Goal: Information Seeking & Learning: Learn about a topic

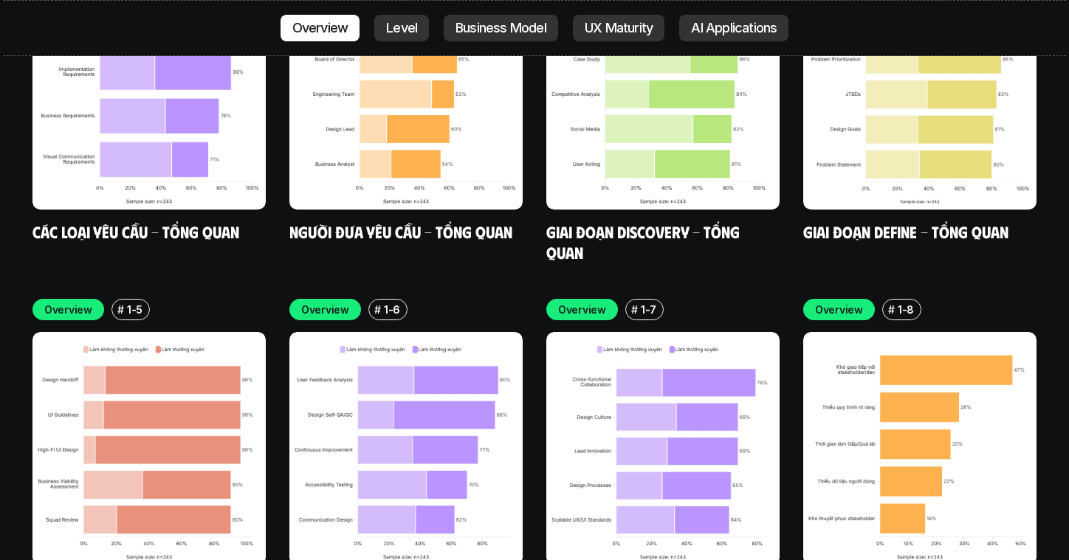
scroll to position [4402, 0]
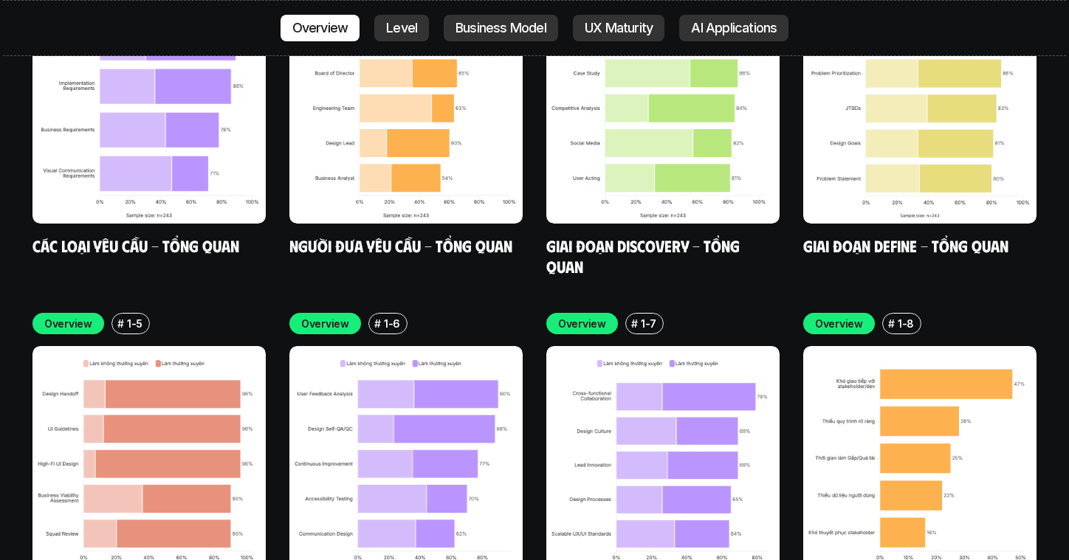
click at [123, 313] on div "# 1-5" at bounding box center [130, 323] width 38 height 21
click at [117, 318] on h6 "#" at bounding box center [120, 323] width 7 height 11
click at [36, 313] on div "Overview" at bounding box center [68, 323] width 72 height 21
click at [162, 349] on img at bounding box center [148, 462] width 233 height 233
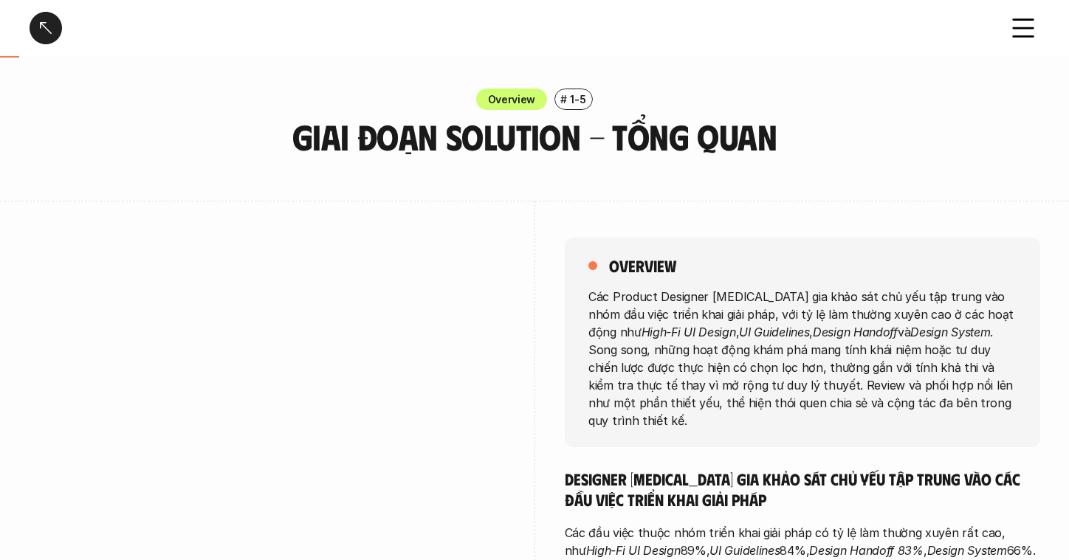
click at [728, 293] on p "Các Product Designer tham gia khảo sát chủ yếu tập trung vào nhóm đầu việc triể…" at bounding box center [802, 358] width 428 height 142
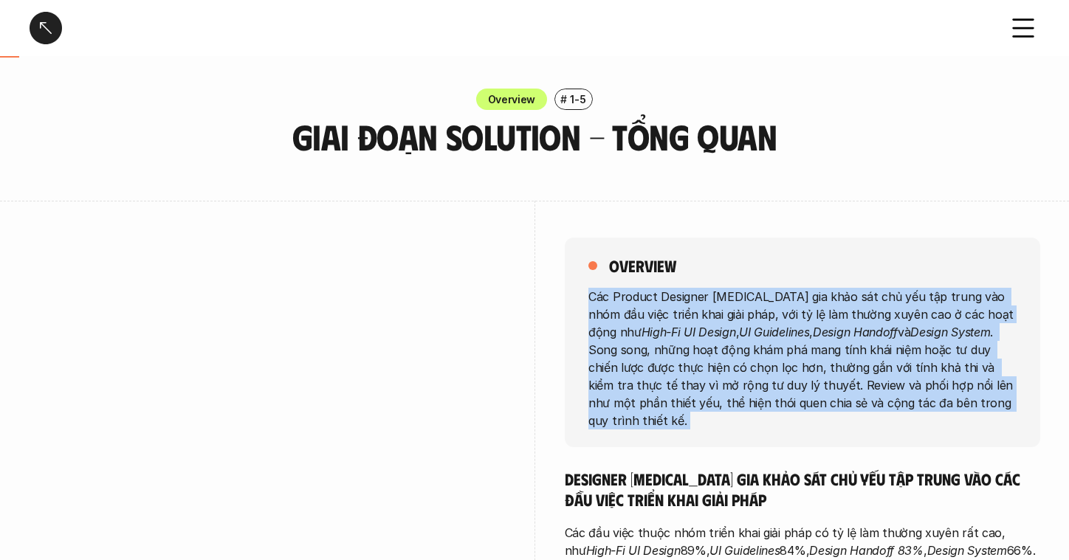
click at [728, 293] on p "Các Product Designer tham gia khảo sát chủ yếu tập trung vào nhóm đầu việc triể…" at bounding box center [802, 358] width 428 height 142
click at [641, 324] on em "High-Fi UI Design" at bounding box center [688, 331] width 94 height 15
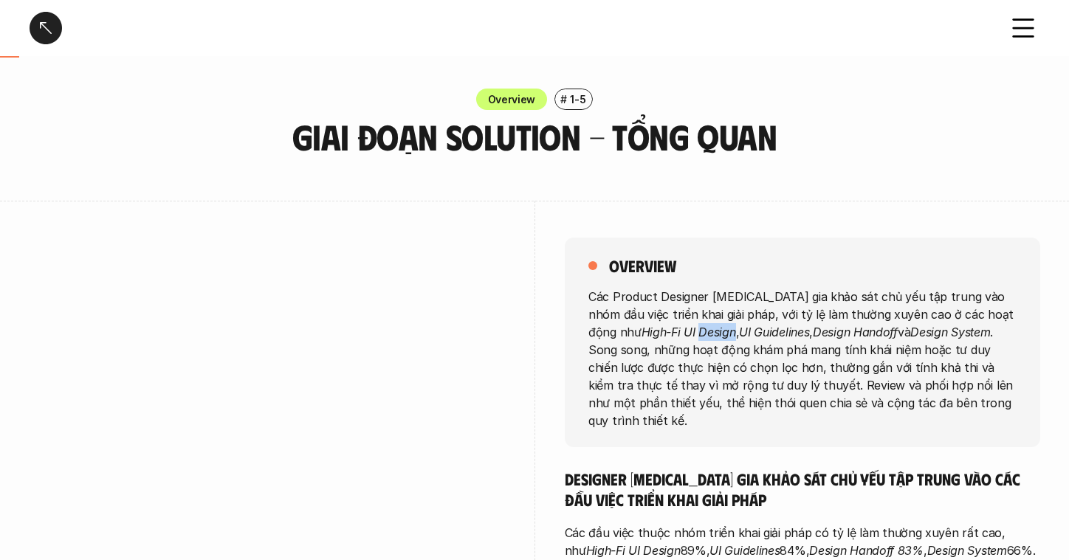
click at [641, 324] on em "High-Fi UI Design" at bounding box center [688, 331] width 94 height 15
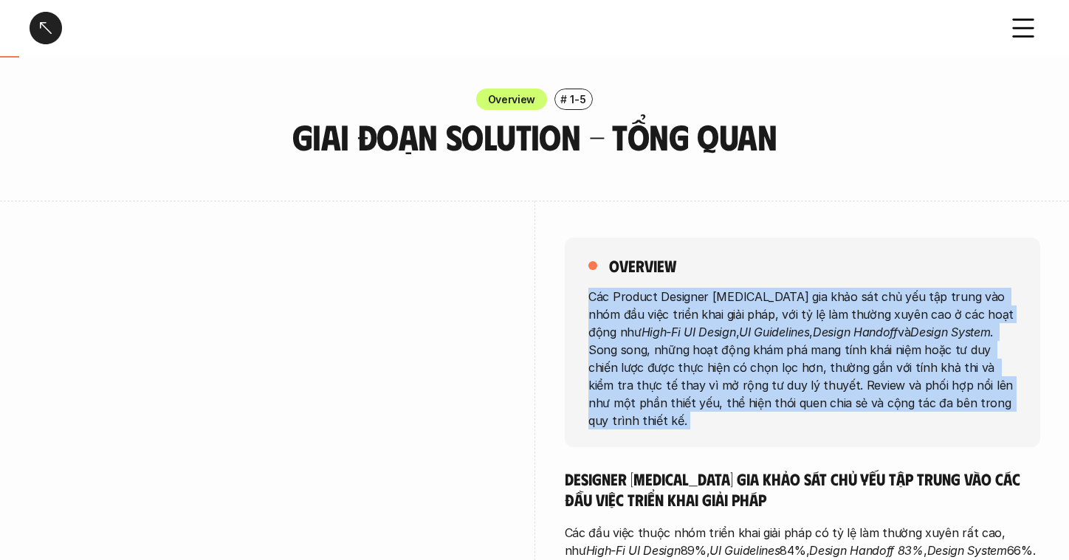
click at [641, 324] on em "High-Fi UI Design" at bounding box center [688, 331] width 94 height 15
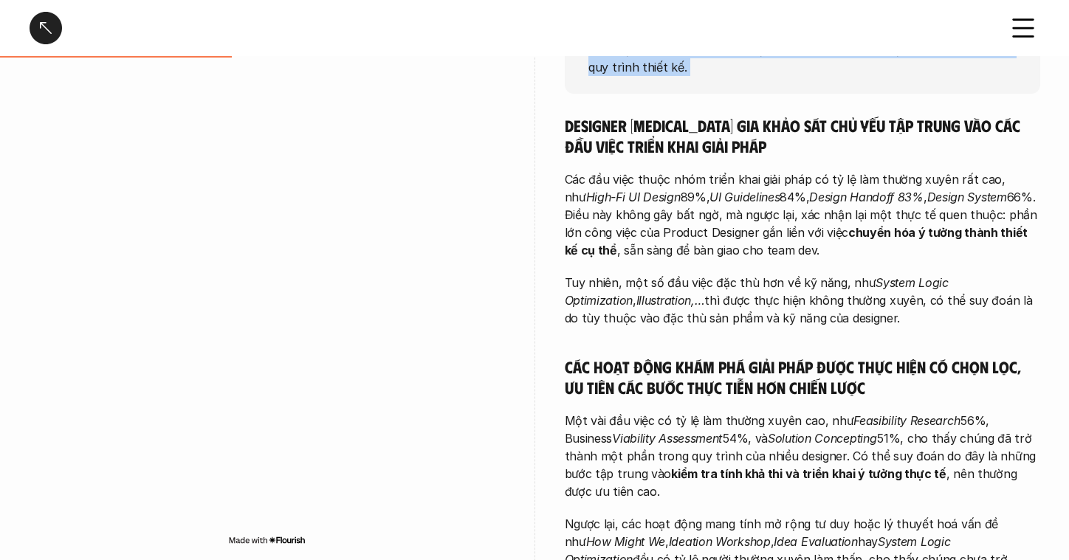
scroll to position [354, 0]
click at [709, 190] on em "UI Guidelines" at bounding box center [744, 197] width 70 height 15
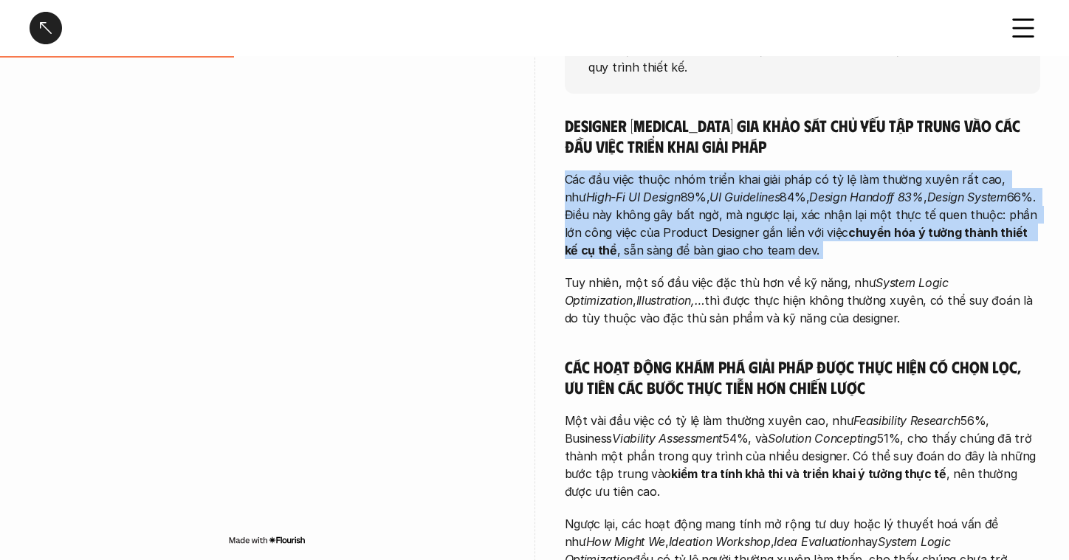
click at [709, 190] on em "UI Guidelines" at bounding box center [744, 197] width 70 height 15
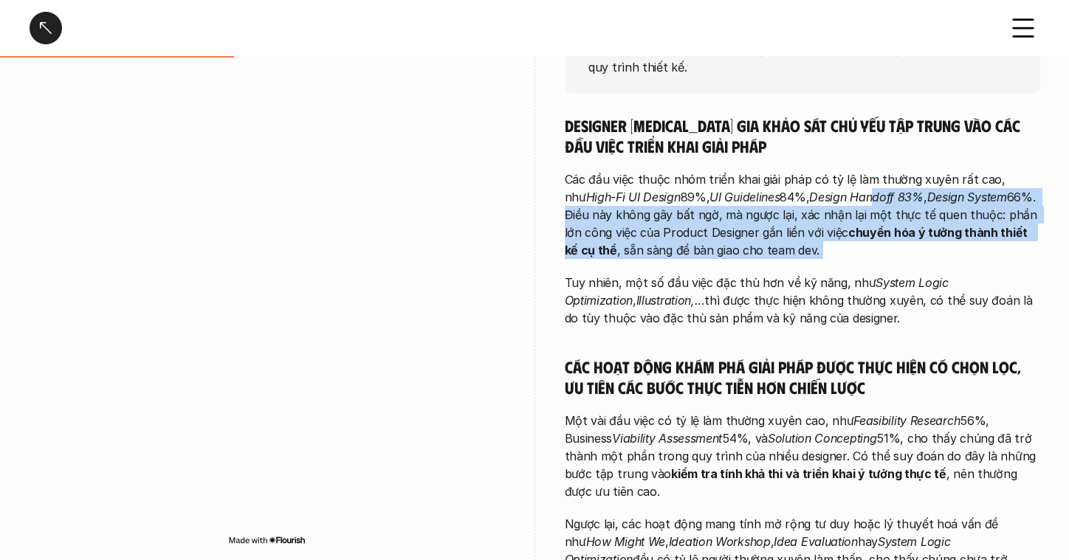
click at [861, 190] on em "Design Handoff 83%" at bounding box center [866, 197] width 114 height 15
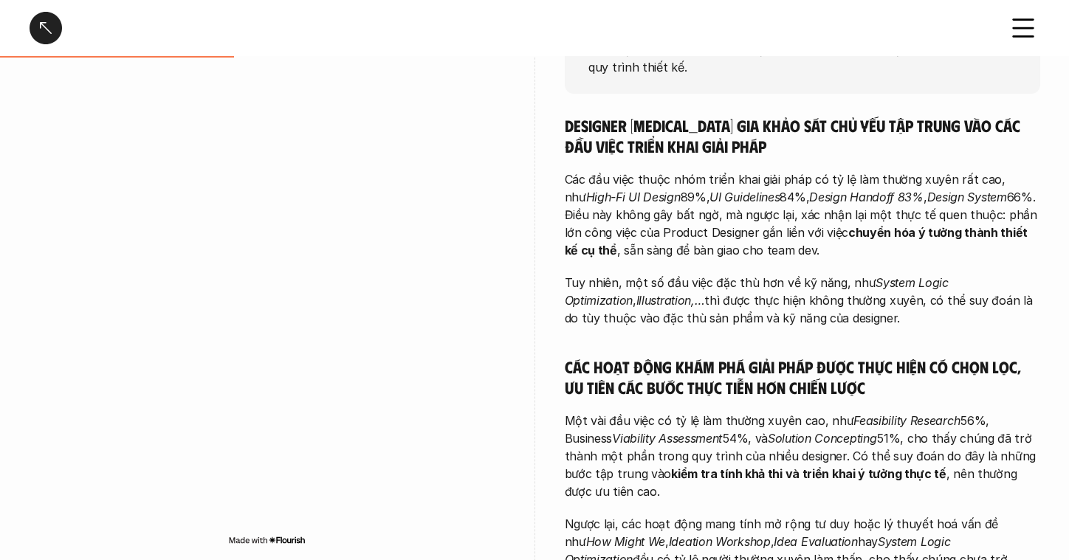
click at [794, 181] on p "Các đầu việc thuộc nhóm triển khai giải pháp có tỷ lệ làm thường xuyên rất cao,…" at bounding box center [802, 215] width 475 height 89
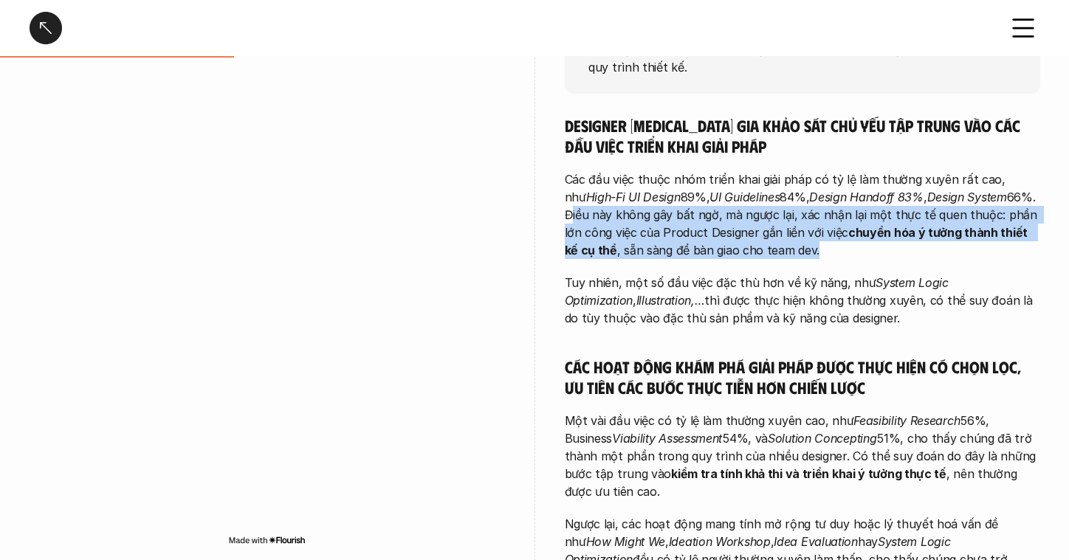
drag, startPoint x: 566, startPoint y: 199, endPoint x: 770, endPoint y: 239, distance: 208.3
click at [862, 232] on p "Các đầu việc thuộc nhóm triển khai giải pháp có tỷ lệ làm thường xuyên rất cao,…" at bounding box center [802, 215] width 475 height 89
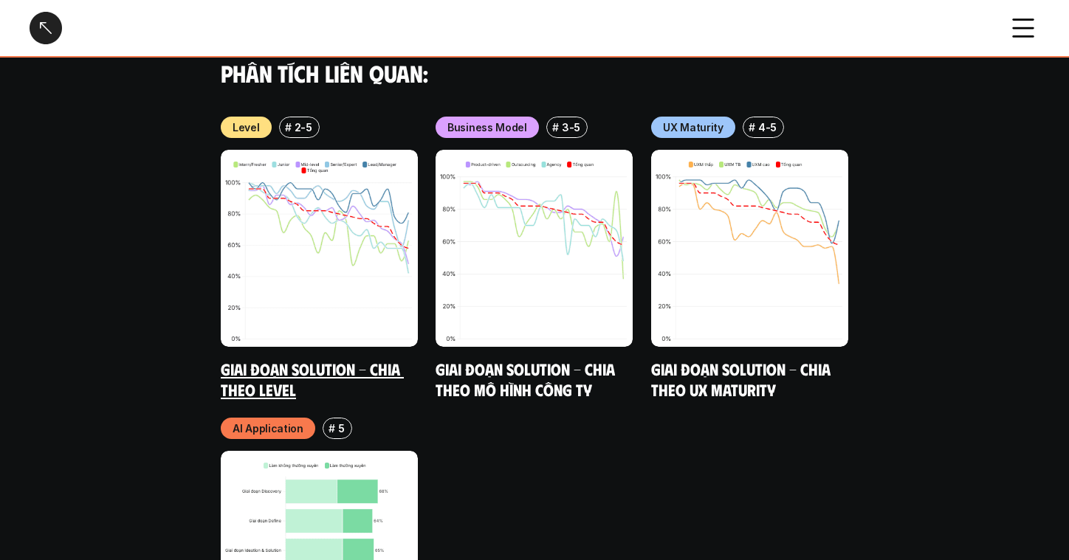
scroll to position [1822, 0]
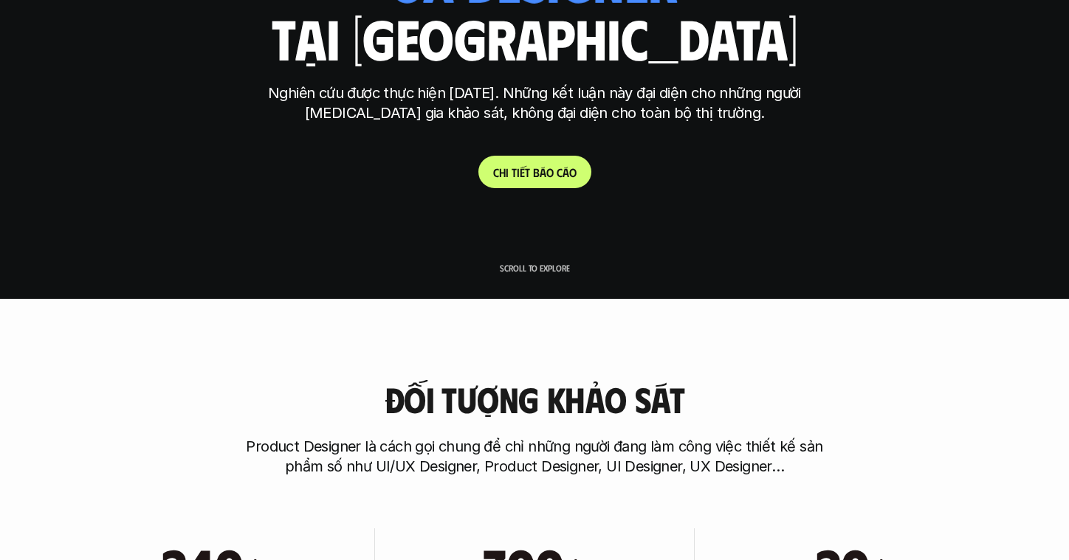
scroll to position [336, 0]
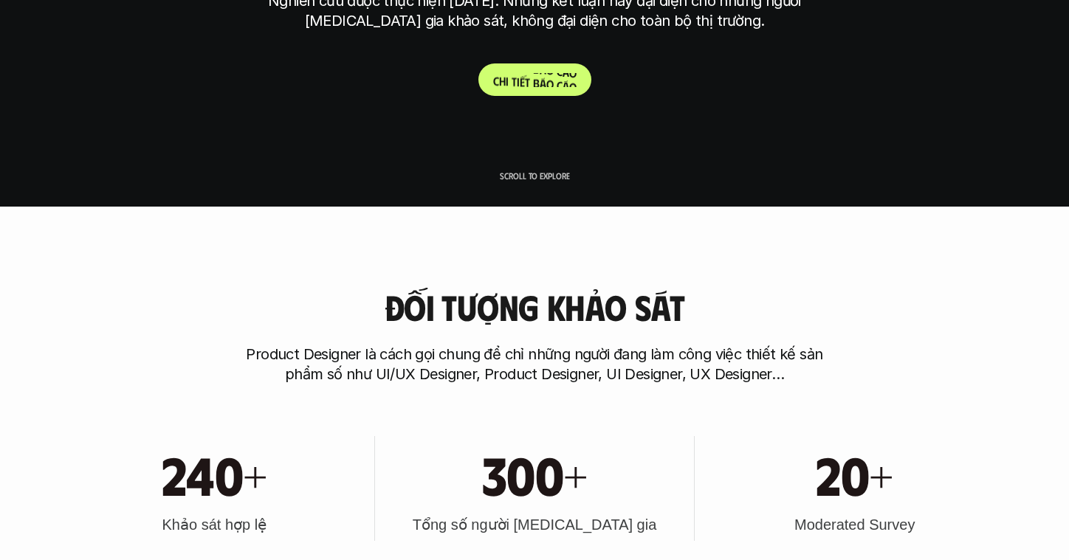
click at [534, 83] on p "C h i t i ế t b á o c á o" at bounding box center [534, 80] width 83 height 14
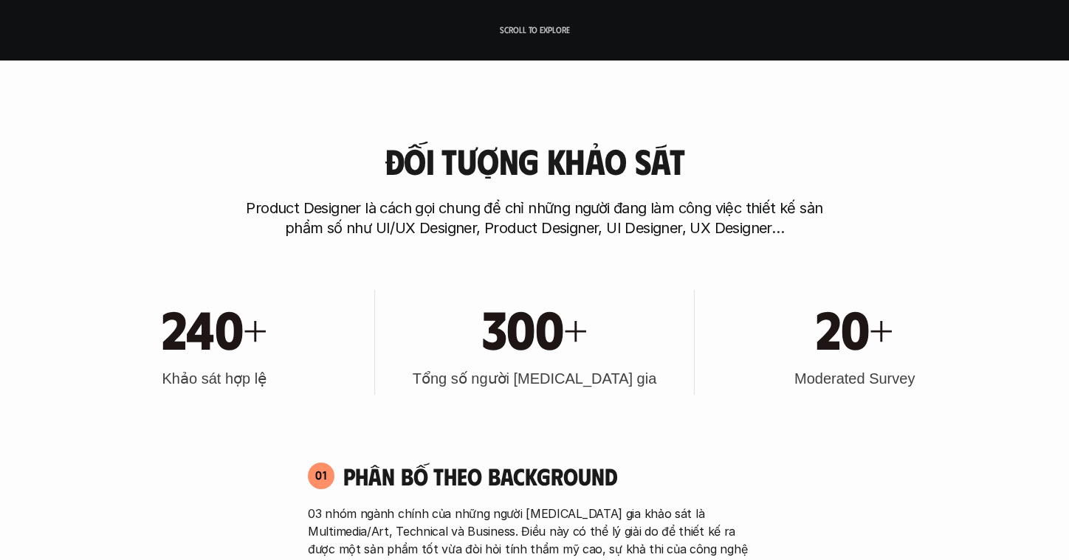
scroll to position [501, 0]
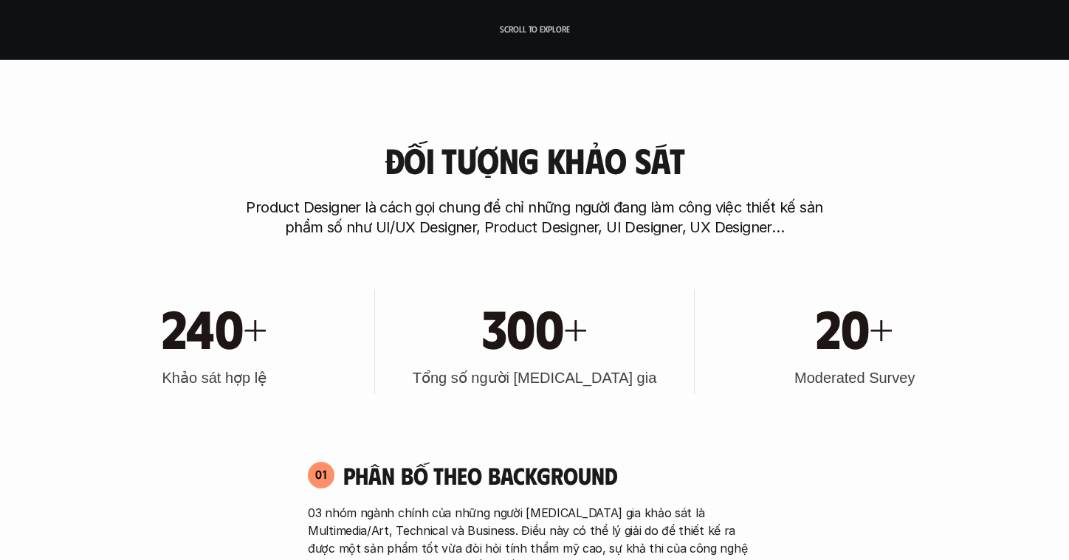
click at [490, 236] on p "Product Designer là cách gọi chung để chỉ những người đang làm công việc thiết …" at bounding box center [534, 218] width 591 height 40
click at [489, 236] on p "Product Designer là cách gọi chung để chỉ những người đang làm công việc thiết …" at bounding box center [534, 218] width 591 height 40
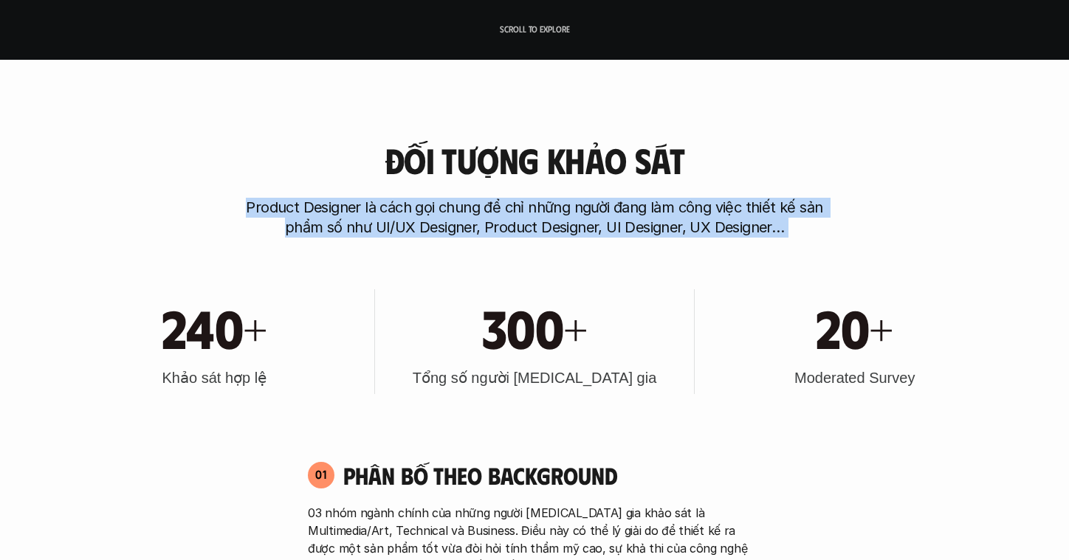
click at [489, 236] on p "Product Designer là cách gọi chung để chỉ những người đang làm công việc thiết …" at bounding box center [534, 218] width 591 height 40
click at [363, 230] on p "Product Designer là cách gọi chung để chỉ những người đang làm công việc thiết …" at bounding box center [534, 218] width 591 height 40
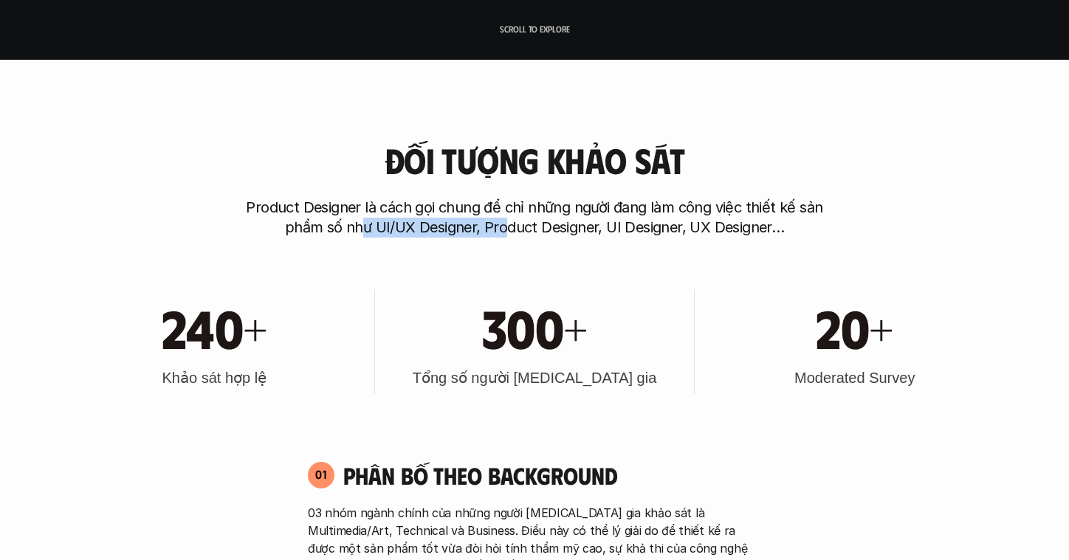
drag, startPoint x: 367, startPoint y: 227, endPoint x: 504, endPoint y: 229, distance: 137.3
click at [504, 229] on p "Product Designer là cách gọi chung để chỉ những người đang làm công việc thiết …" at bounding box center [534, 218] width 591 height 40
click at [459, 237] on p "Product Designer là cách gọi chung để chỉ những người đang làm công việc thiết …" at bounding box center [534, 218] width 591 height 40
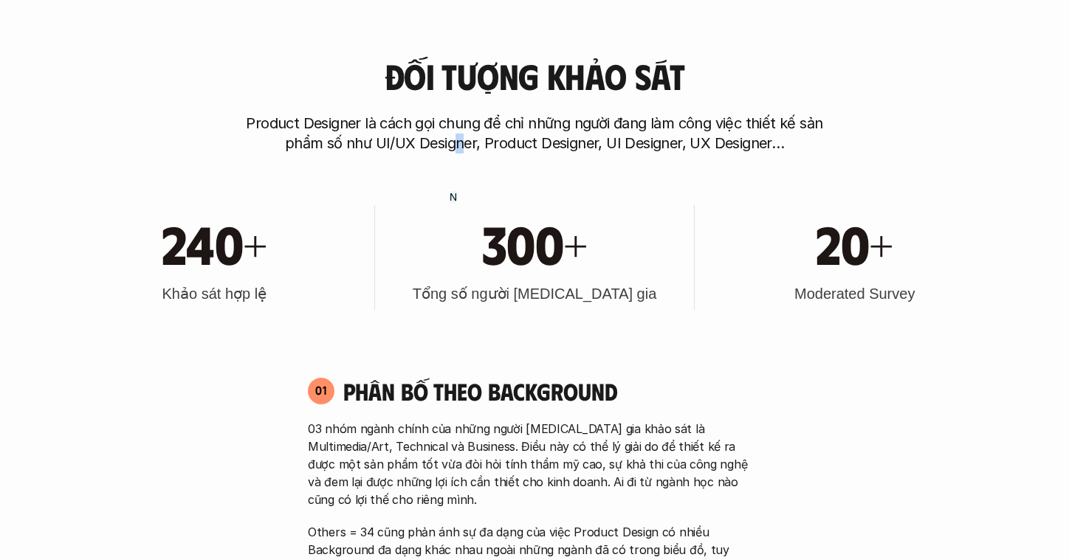
scroll to position [587, 0]
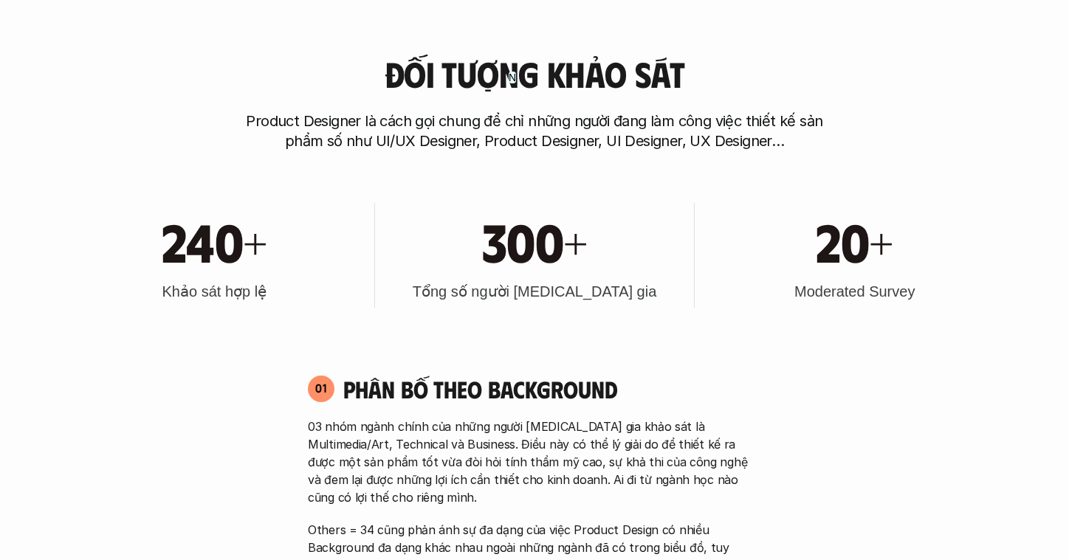
click at [518, 117] on p "Product Designer là cách gọi chung để chỉ những người đang làm công việc thiết …" at bounding box center [534, 131] width 591 height 40
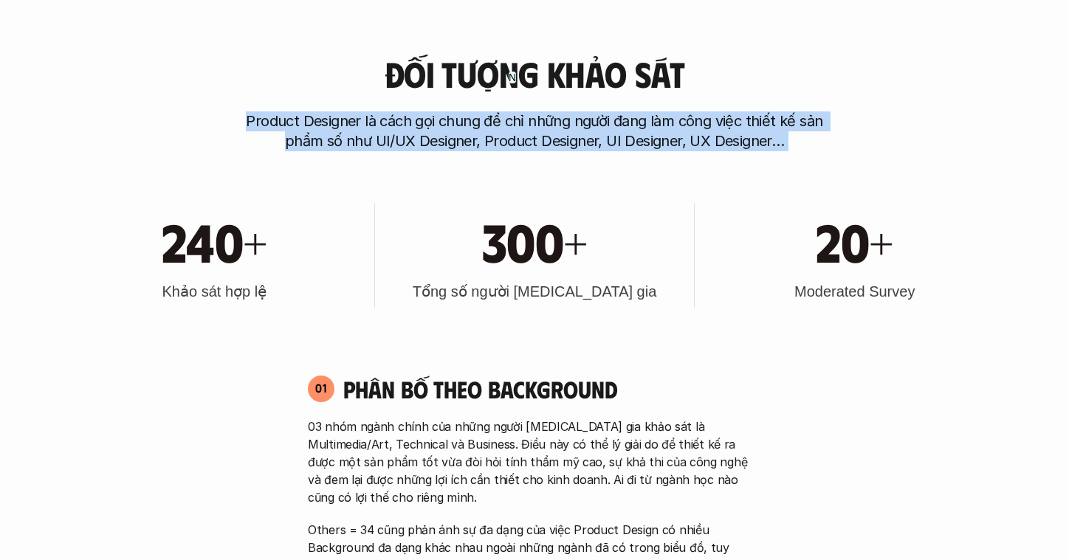
click at [518, 117] on p "Product Designer là cách gọi chung để chỉ những người đang làm công việc thiết …" at bounding box center [534, 131] width 591 height 40
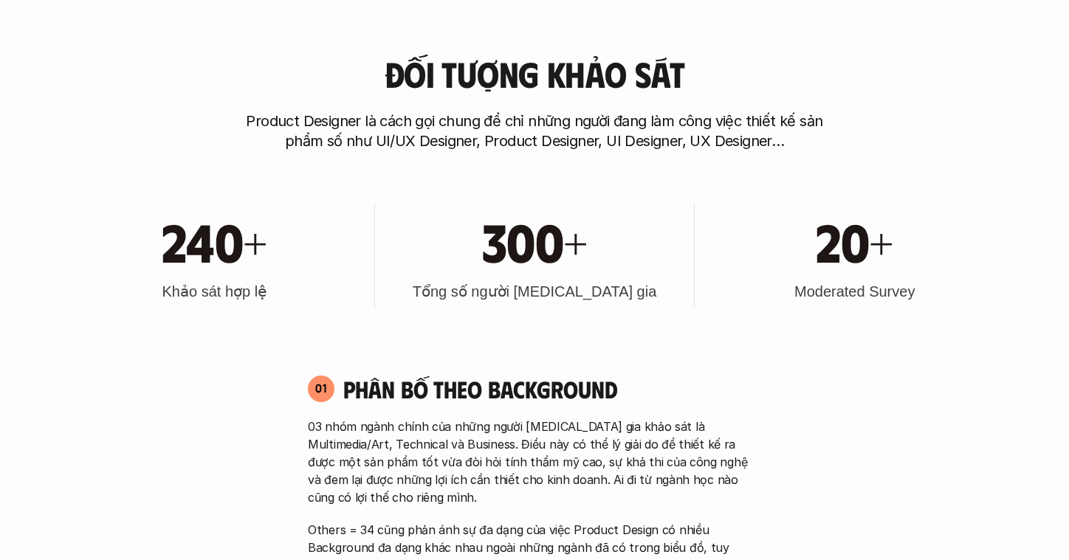
click at [851, 214] on h1 "20+" at bounding box center [855, 240] width 78 height 63
click at [307, 120] on p "Product Designer là cách gọi chung để chỉ những người đang làm công việc thiết …" at bounding box center [534, 131] width 591 height 40
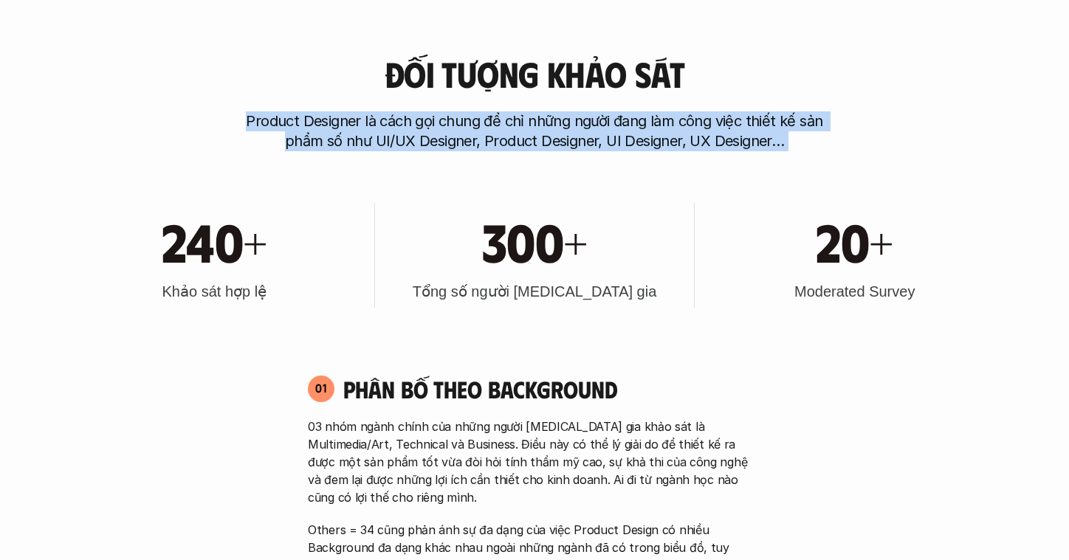
click at [307, 120] on p "Product Designer là cách gọi chung để chỉ những người đang làm công việc thiết …" at bounding box center [534, 131] width 591 height 40
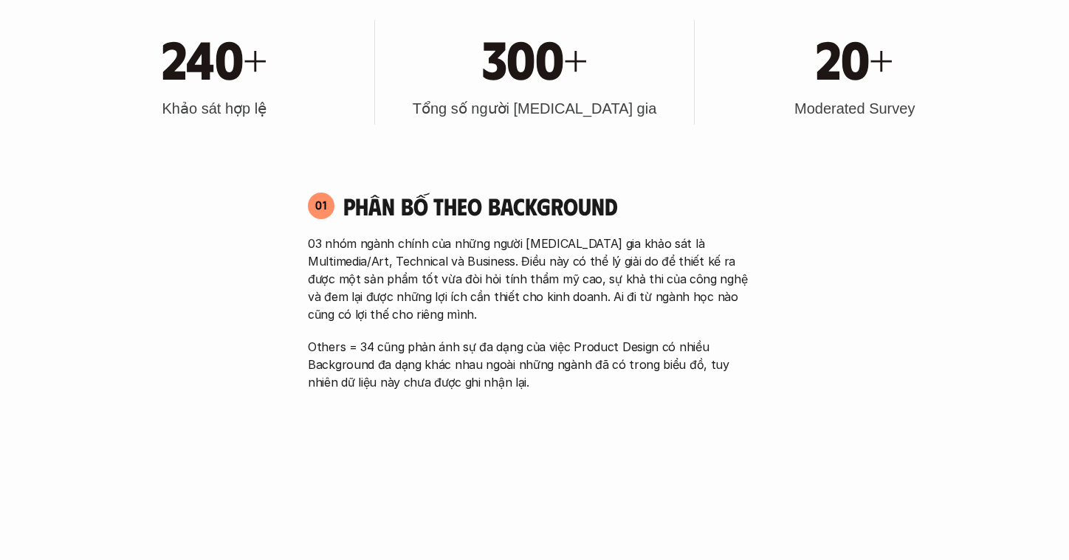
scroll to position [771, 0]
click at [357, 224] on div "01 Phân bố theo background 03 nhóm ngành chính của những người [MEDICAL_DATA] g…" at bounding box center [535, 290] width 480 height 200
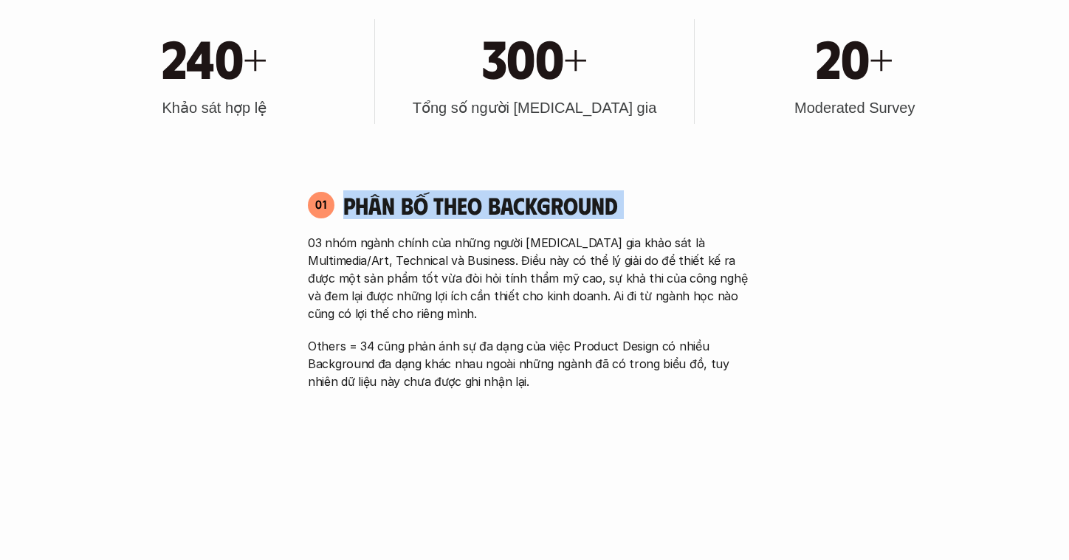
click at [357, 224] on div "01 Phân bố theo background 03 nhóm ngành chính của những người [MEDICAL_DATA] g…" at bounding box center [535, 290] width 480 height 200
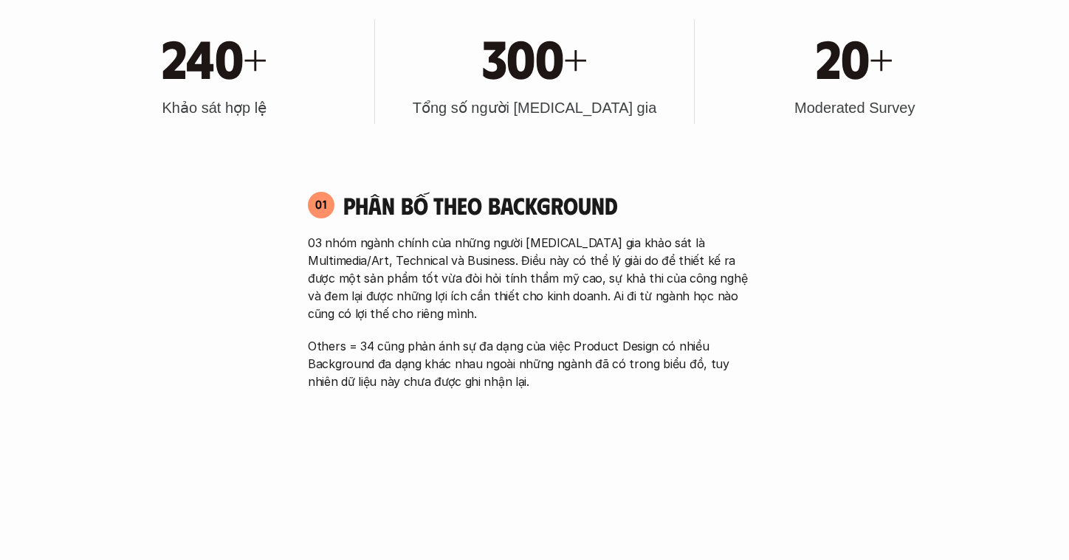
click at [890, 107] on h3 "Moderated Survey" at bounding box center [854, 107] width 120 height 21
click at [346, 226] on div "01 Phân bố theo background 03 nhóm ngành chính của những người [MEDICAL_DATA] g…" at bounding box center [535, 290] width 480 height 200
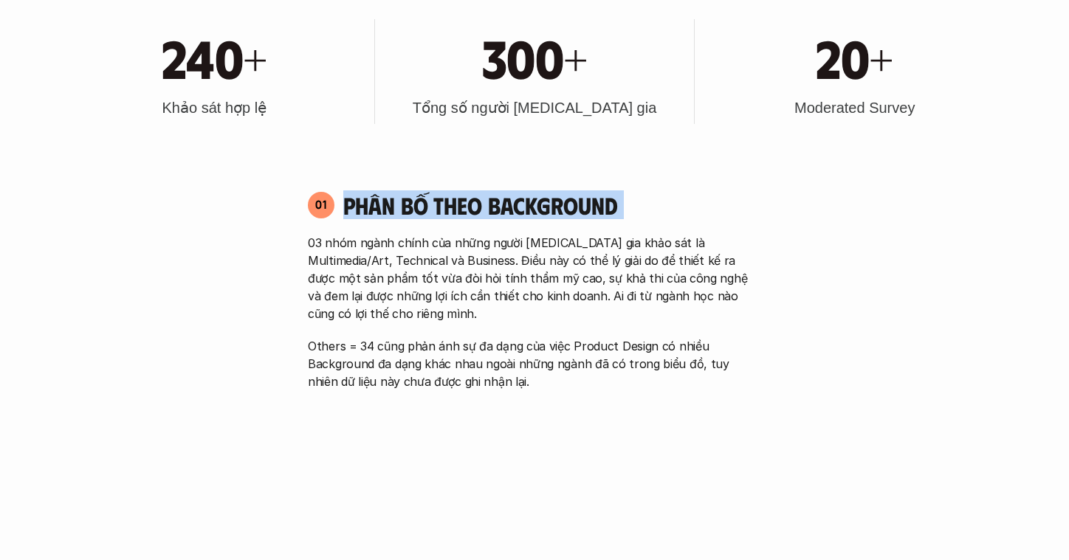
click at [346, 226] on div "01 Phân bố theo background 03 nhóm ngành chính của những người [MEDICAL_DATA] g…" at bounding box center [535, 290] width 480 height 200
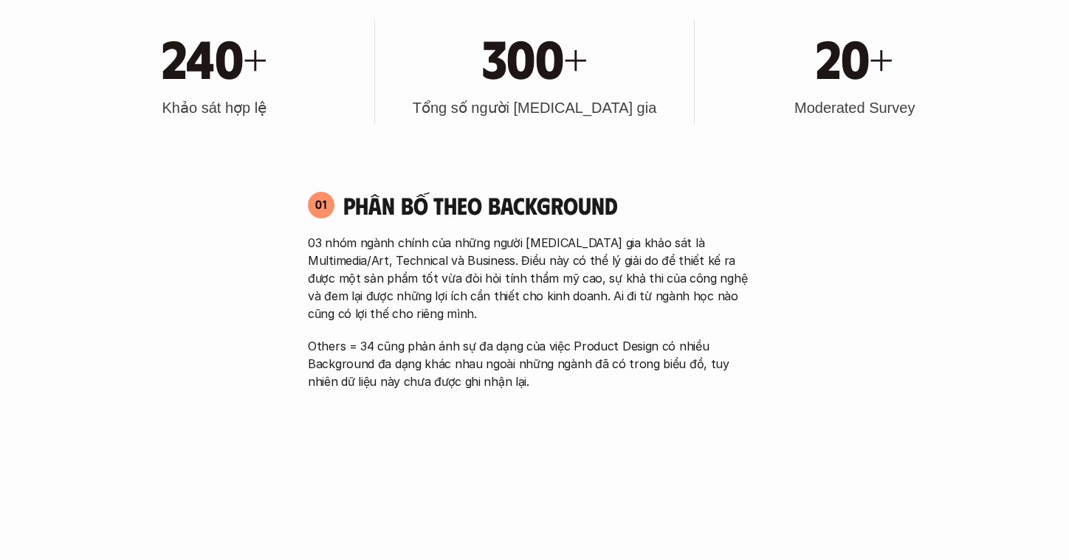
click at [321, 249] on p "03 nhóm ngành chính của những người [MEDICAL_DATA] gia khảo sát là Multimedia/A…" at bounding box center [534, 278] width 453 height 89
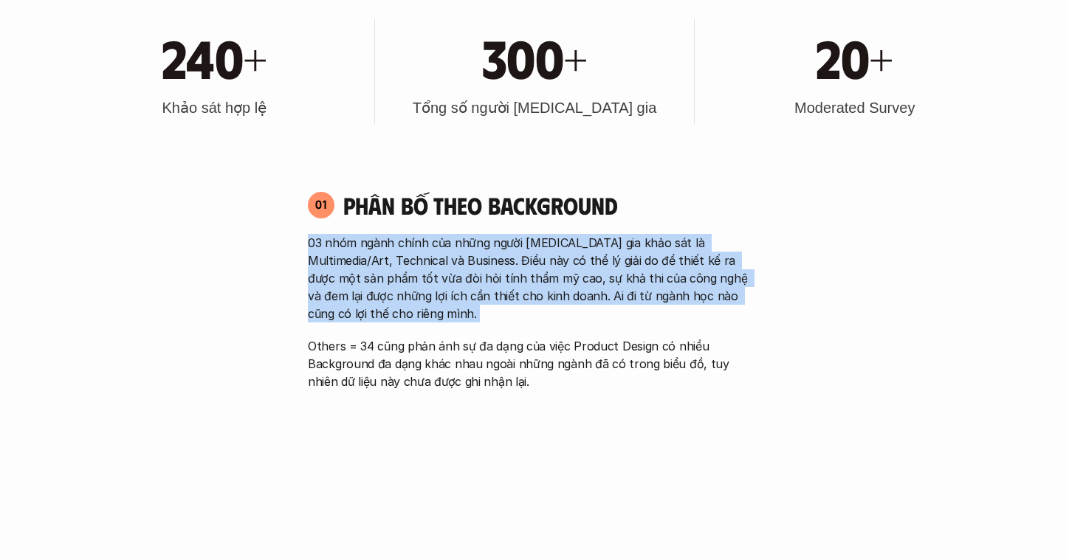
click at [321, 249] on p "03 nhóm ngành chính của những người [MEDICAL_DATA] gia khảo sát là Multimedia/A…" at bounding box center [534, 278] width 453 height 89
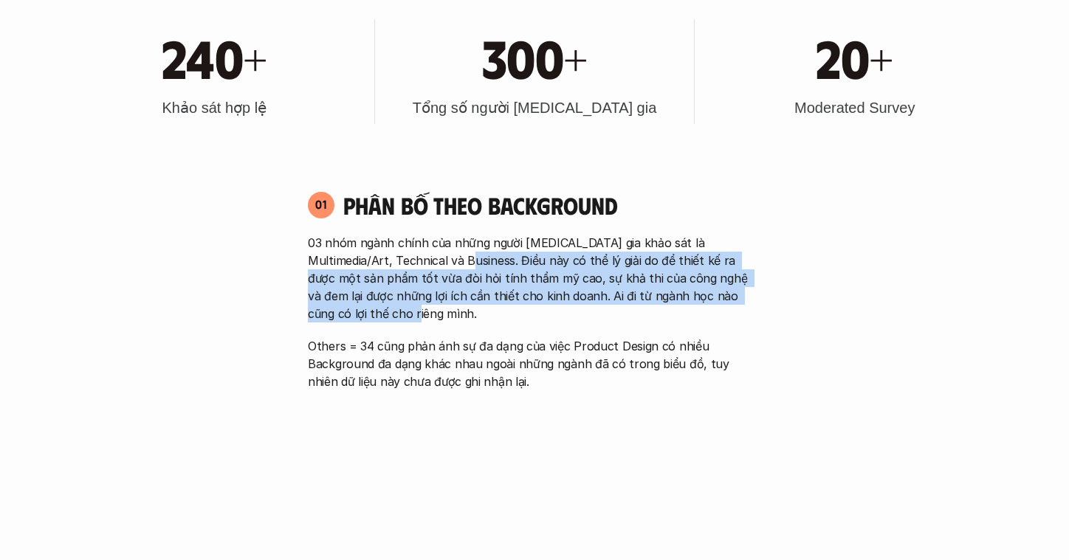
drag, startPoint x: 440, startPoint y: 259, endPoint x: 570, endPoint y: 327, distance: 146.6
click at [570, 327] on div "03 nhóm ngành chính của những người [MEDICAL_DATA] gia khảo sát là Multimedia/A…" at bounding box center [534, 312] width 453 height 157
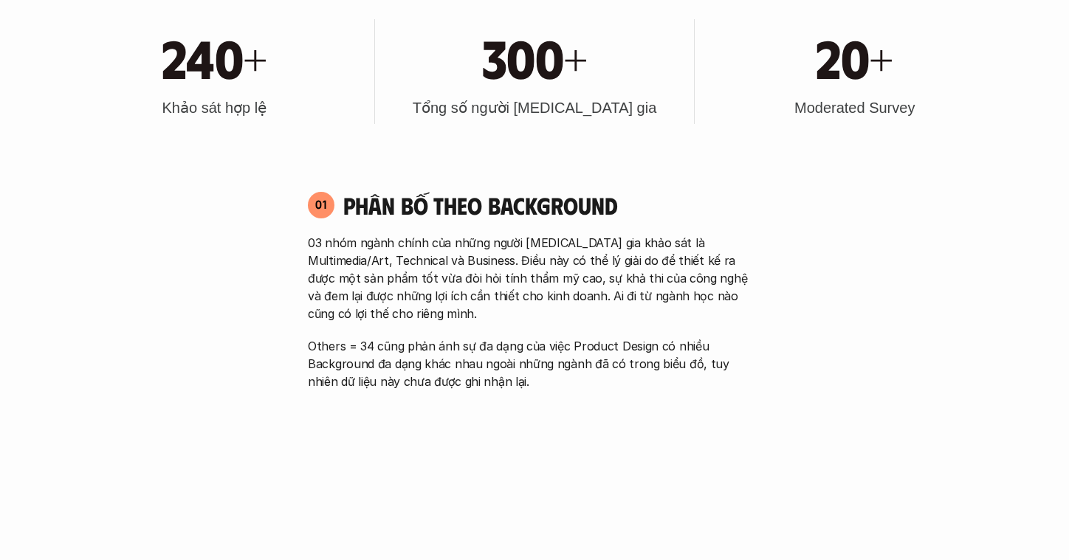
click at [415, 349] on p "Others = 34 cũng phản ánh sự đa dạng của việc Product Design có nhiều Backgroun…" at bounding box center [534, 363] width 453 height 53
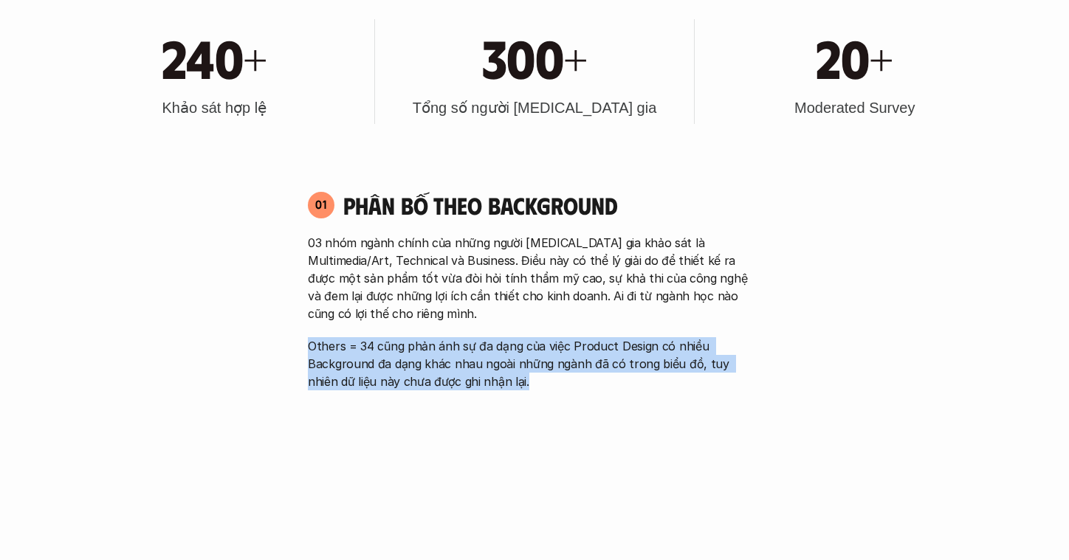
drag, startPoint x: 415, startPoint y: 349, endPoint x: 388, endPoint y: 347, distance: 26.7
click at [414, 349] on p "Others = 34 cũng phản ánh sự đa dạng của việc Product Design có nhiều Backgroun…" at bounding box center [534, 363] width 453 height 53
click at [352, 344] on p "Others = 34 cũng phản ánh sự đa dạng của việc Product Design có nhiều Backgroun…" at bounding box center [534, 363] width 453 height 53
drag, startPoint x: 352, startPoint y: 344, endPoint x: 453, endPoint y: 354, distance: 100.9
click at [453, 354] on p "Others = 34 cũng phản ánh sự đa dạng của việc Product Design có nhiều Backgroun…" at bounding box center [534, 363] width 453 height 53
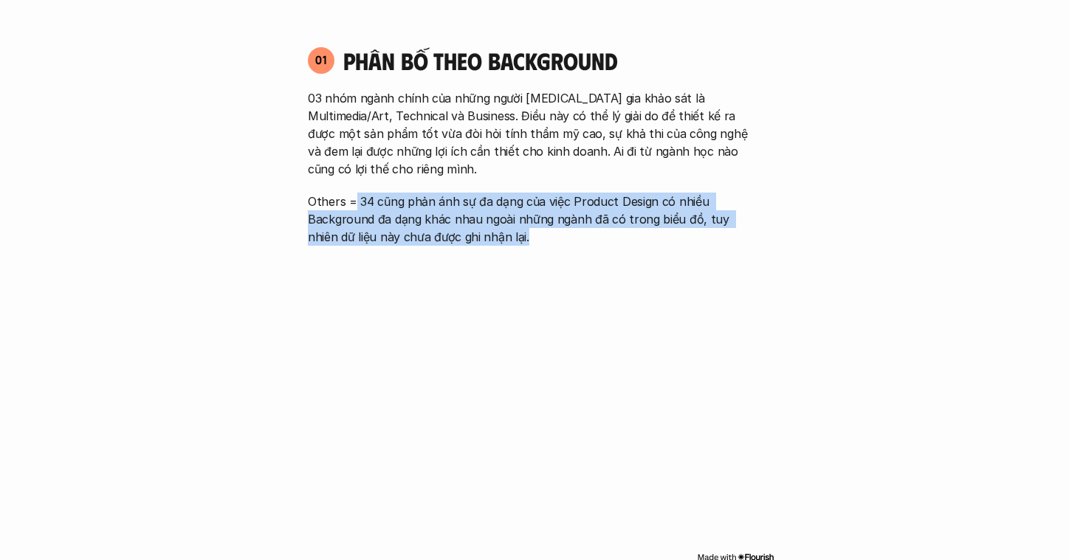
scroll to position [1048, 0]
